Goal: Task Accomplishment & Management: Use online tool/utility

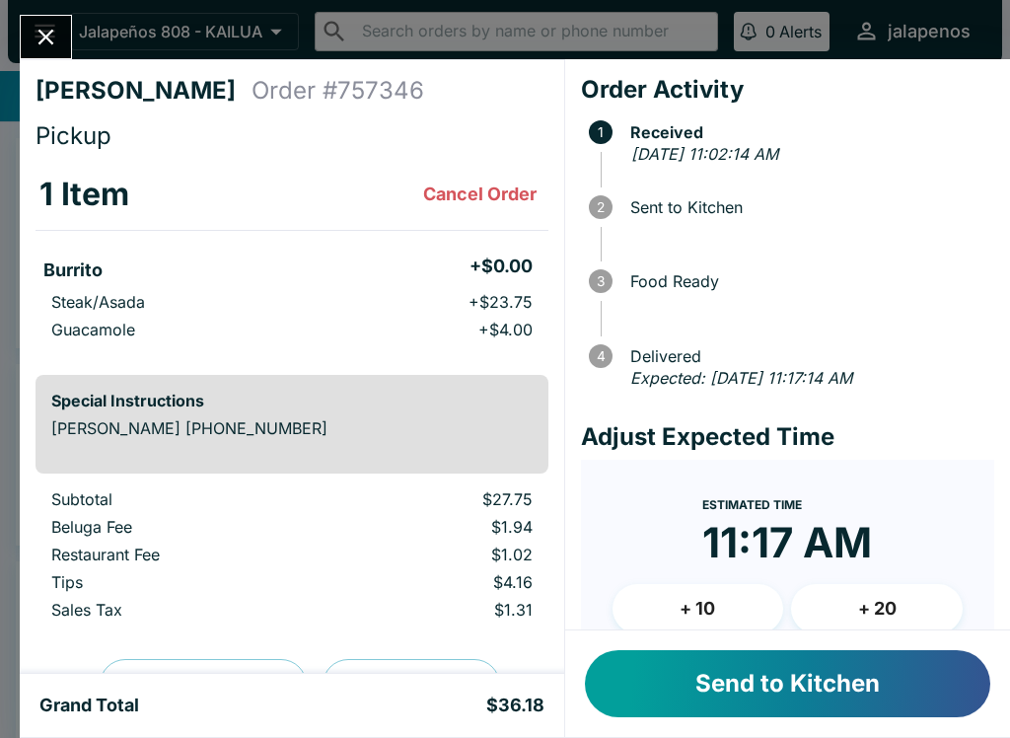
click at [852, 692] on button "Send to Kitchen" at bounding box center [787, 683] width 405 height 67
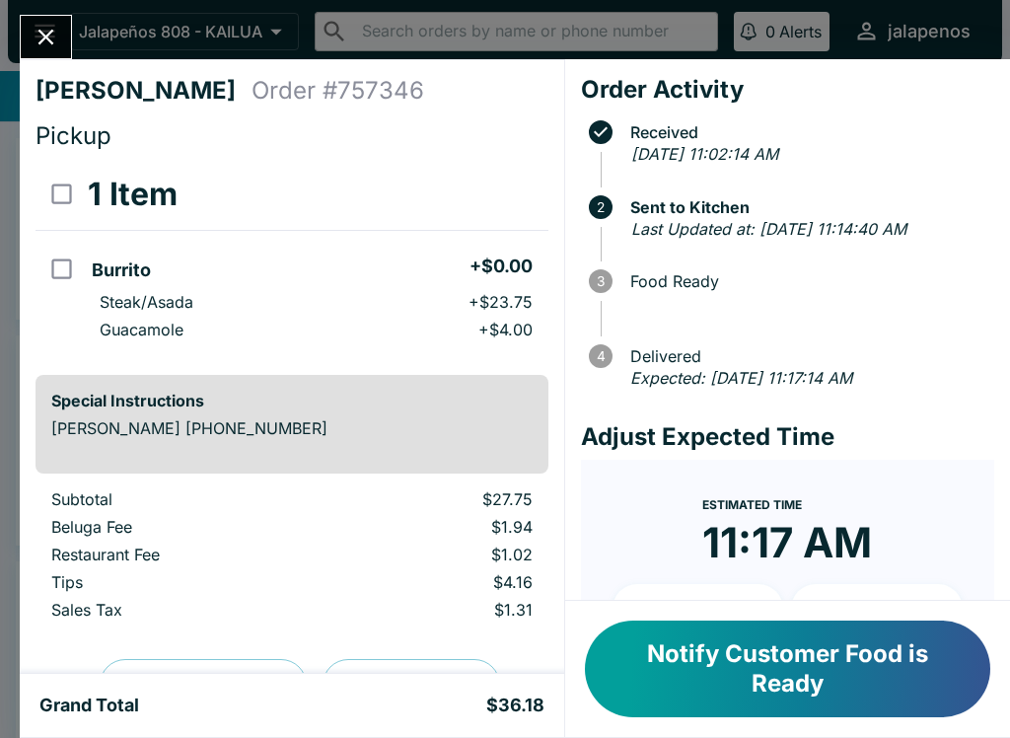
click at [803, 666] on button "Notify Customer Food is Ready" at bounding box center [787, 668] width 405 height 97
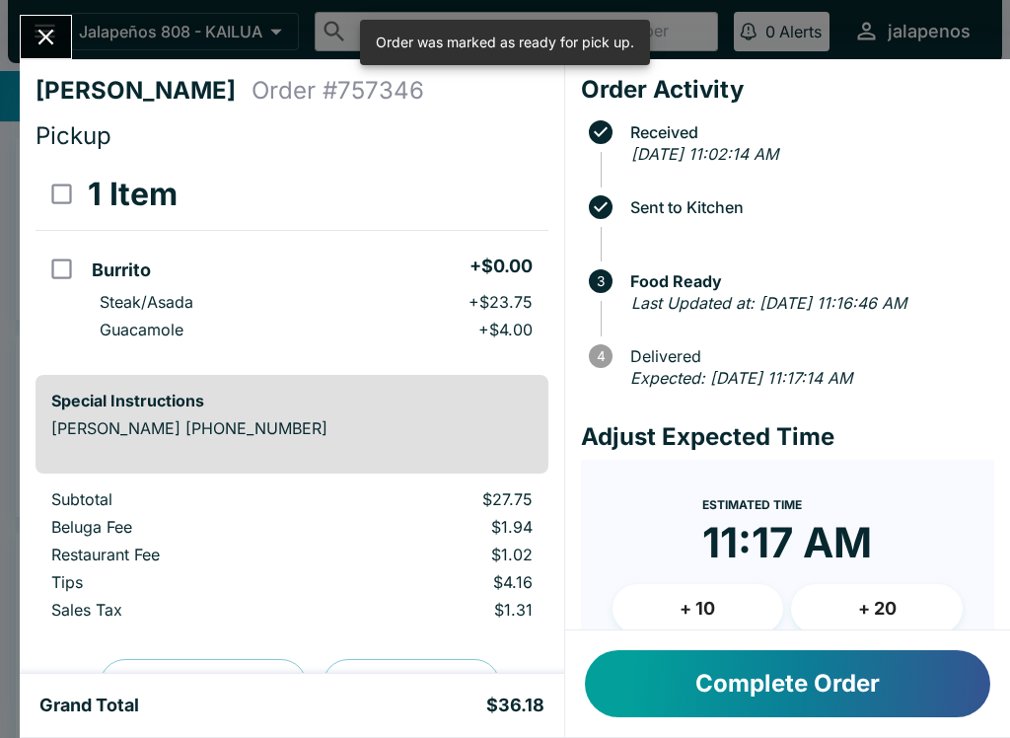
click at [819, 690] on button "Complete Order" at bounding box center [787, 683] width 405 height 67
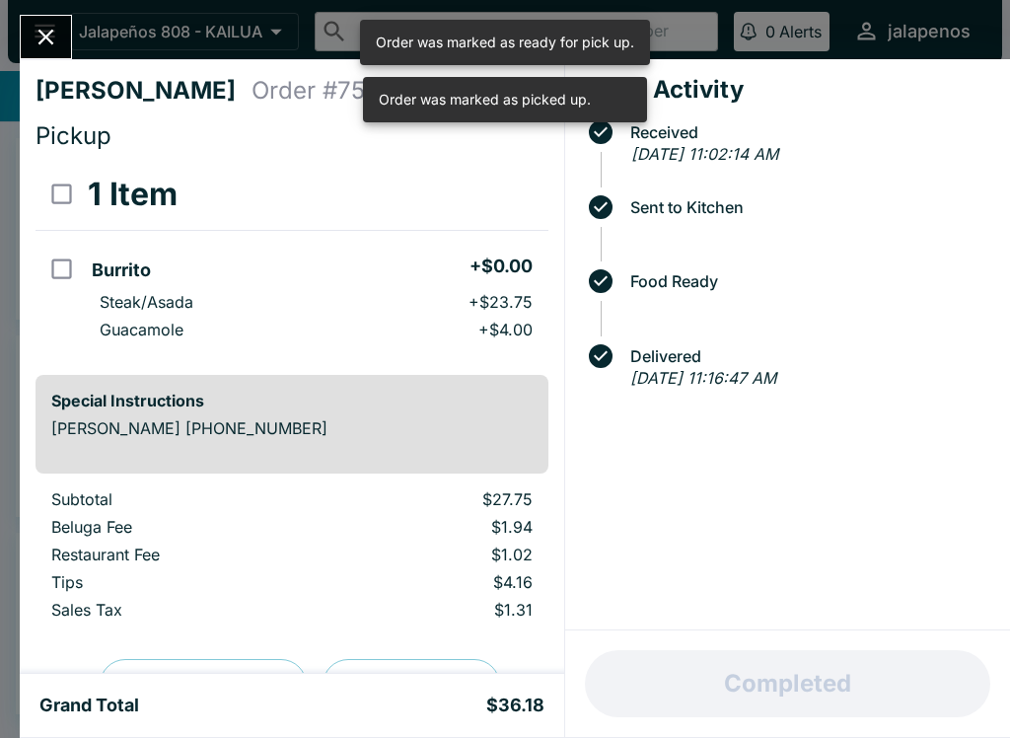
click at [245, 403] on h6 "Special Instructions" at bounding box center [291, 401] width 481 height 20
click at [60, 445] on div "Special Instructions [PERSON_NAME] [PHONE_NUMBER]" at bounding box center [292, 424] width 513 height 99
click at [24, 427] on div "[PERSON_NAME] Order # 757346 Pickup 1 Item Burrito + $0.00 Steak/Asada + $23.75…" at bounding box center [292, 366] width 544 height 614
click at [465, 731] on div "Grand Total $36.18" at bounding box center [292, 705] width 544 height 63
click at [801, 695] on div "Completed" at bounding box center [787, 683] width 445 height 107
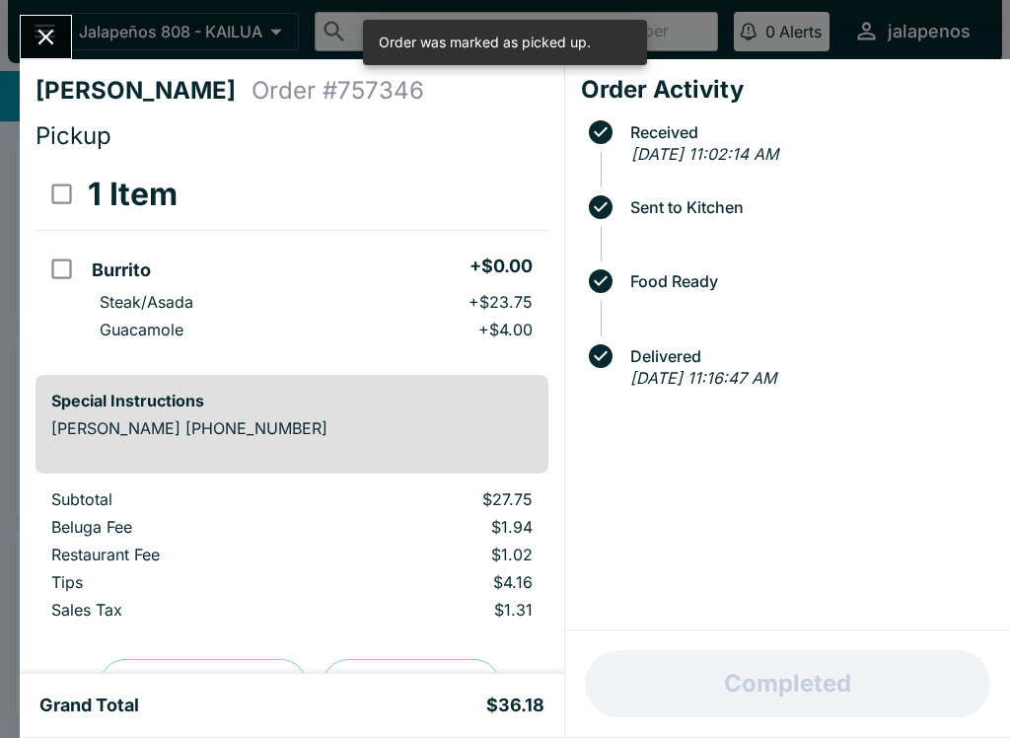
click at [723, 653] on div "Completed" at bounding box center [787, 683] width 445 height 107
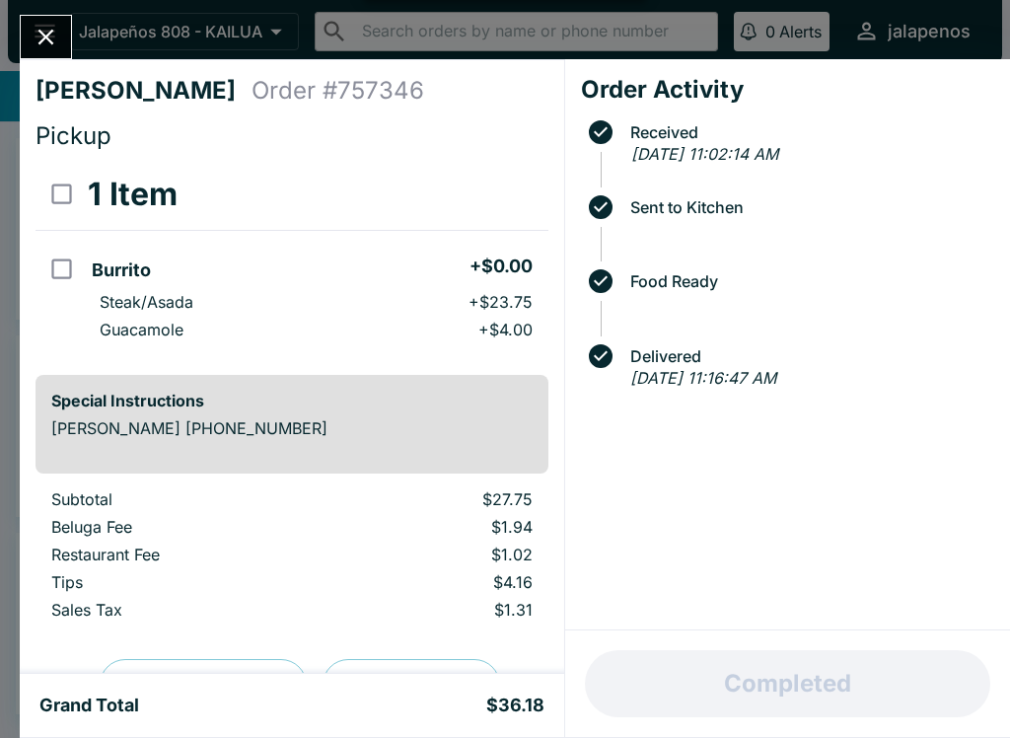
click at [658, 702] on div "Completed" at bounding box center [787, 683] width 445 height 107
click at [44, 22] on button "Close" at bounding box center [46, 37] width 50 height 42
